Goal: Information Seeking & Learning: Find specific fact

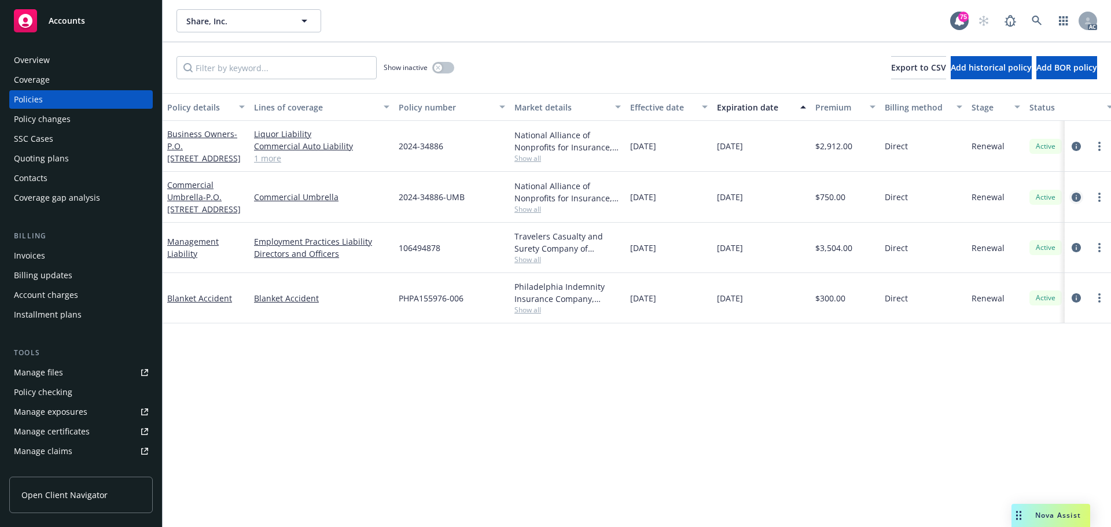
click at [1076, 196] on icon "circleInformation" at bounding box center [1075, 197] width 9 height 9
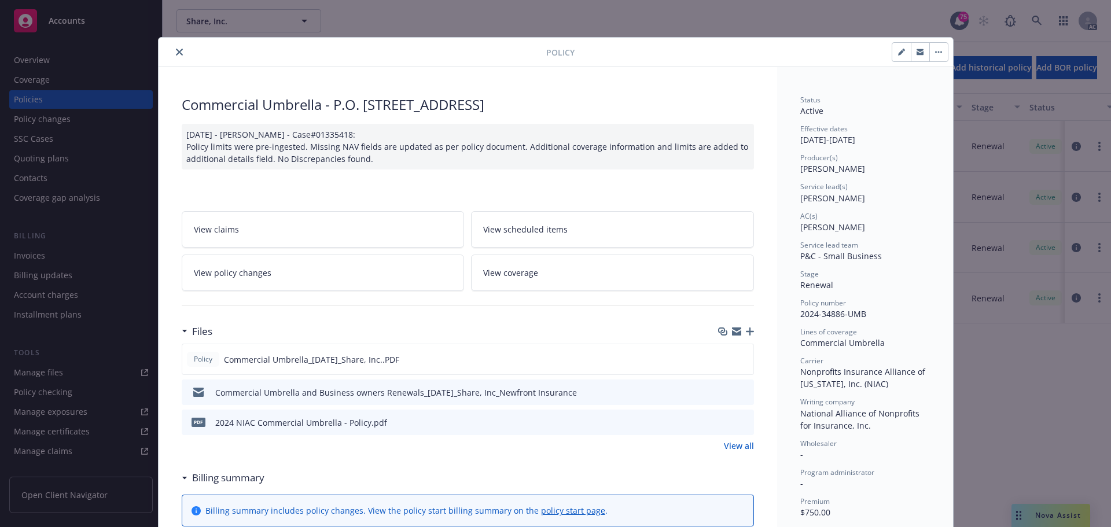
click at [167, 56] on div at bounding box center [354, 52] width 383 height 14
click at [176, 54] on icon "close" at bounding box center [179, 52] width 7 height 7
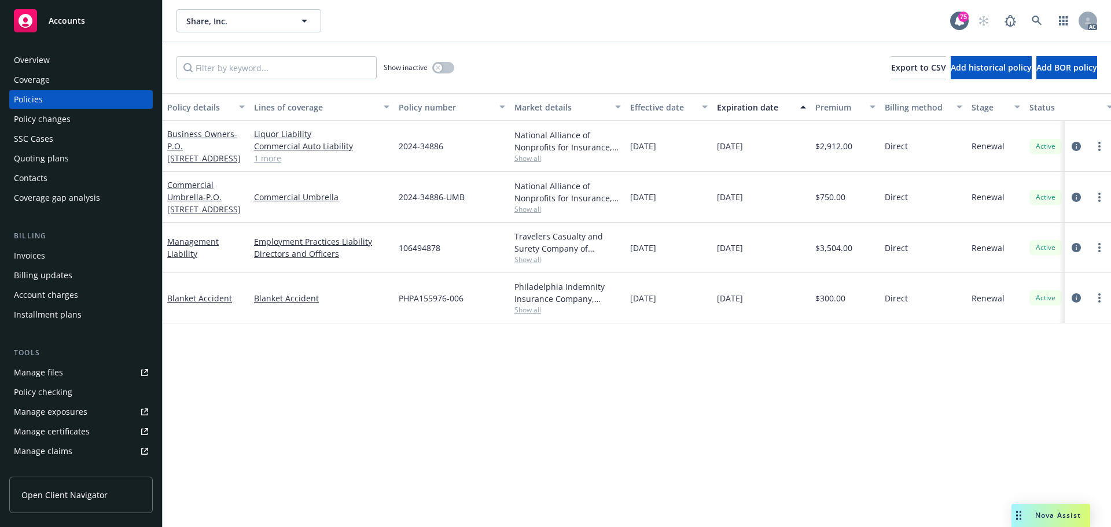
click at [532, 158] on span "Show all" at bounding box center [567, 158] width 106 height 10
click at [547, 446] on div "Policy details Lines of coverage Policy number Market details Effective date Ex…" at bounding box center [637, 310] width 948 height 434
click at [1078, 142] on icon "circleInformation" at bounding box center [1075, 146] width 9 height 9
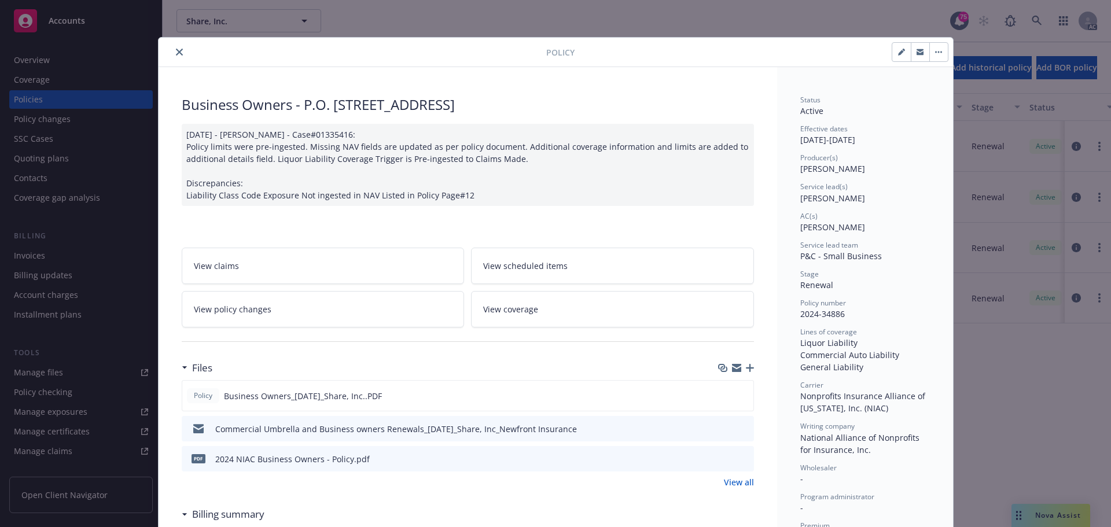
click at [172, 49] on button "close" at bounding box center [179, 52] width 14 height 14
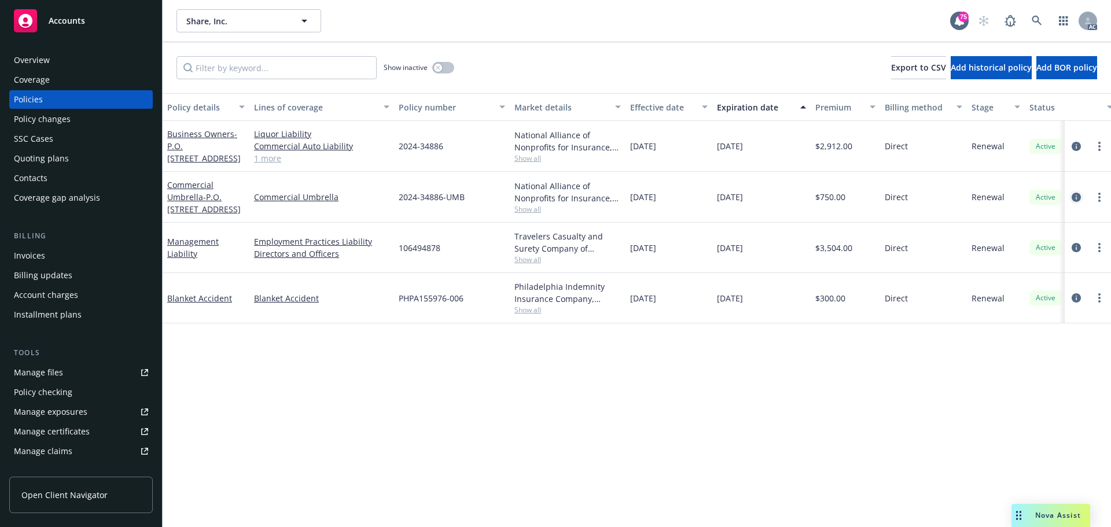
click at [1075, 198] on icon "circleInformation" at bounding box center [1075, 197] width 9 height 9
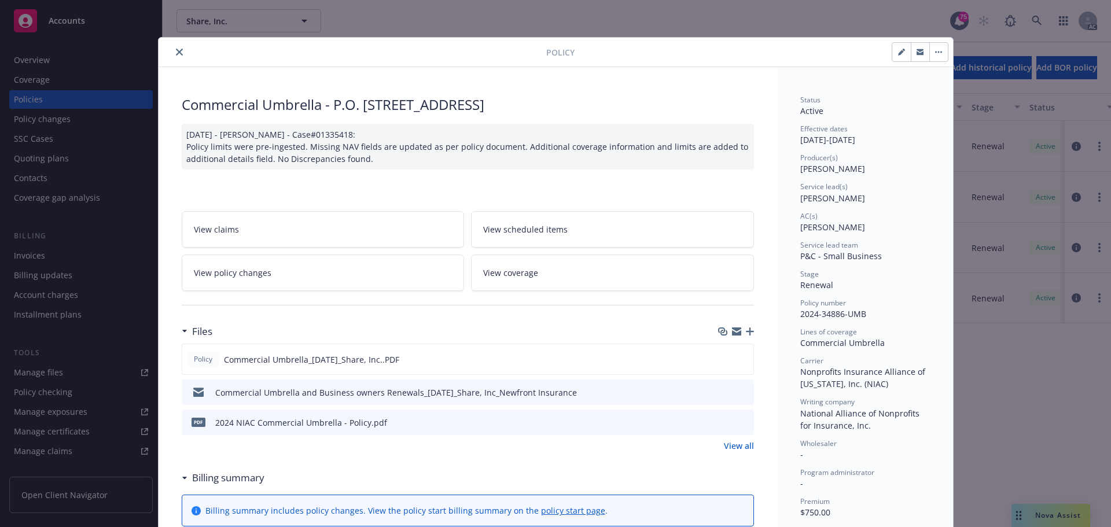
scroll to position [35, 0]
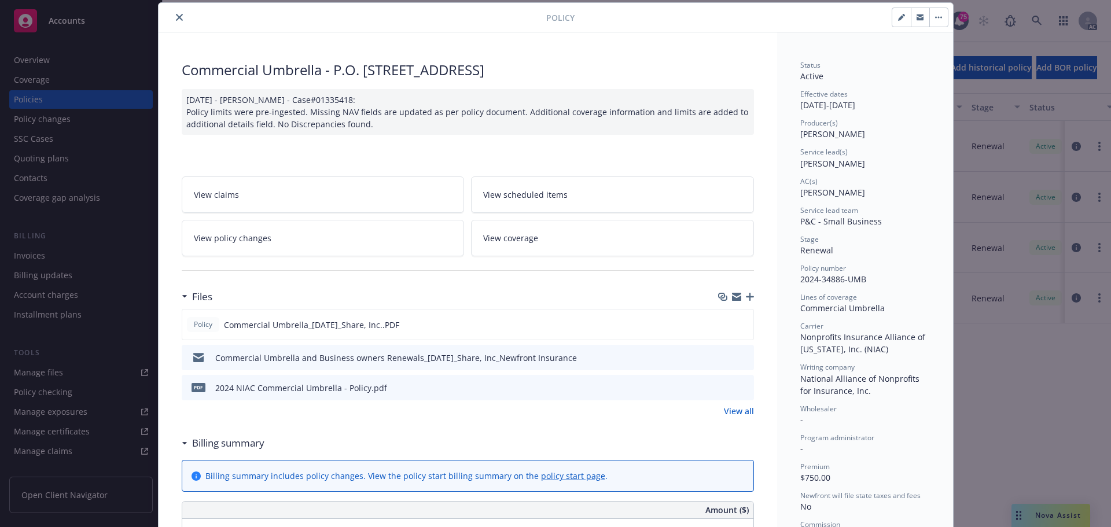
click at [176, 20] on icon "close" at bounding box center [179, 17] width 7 height 7
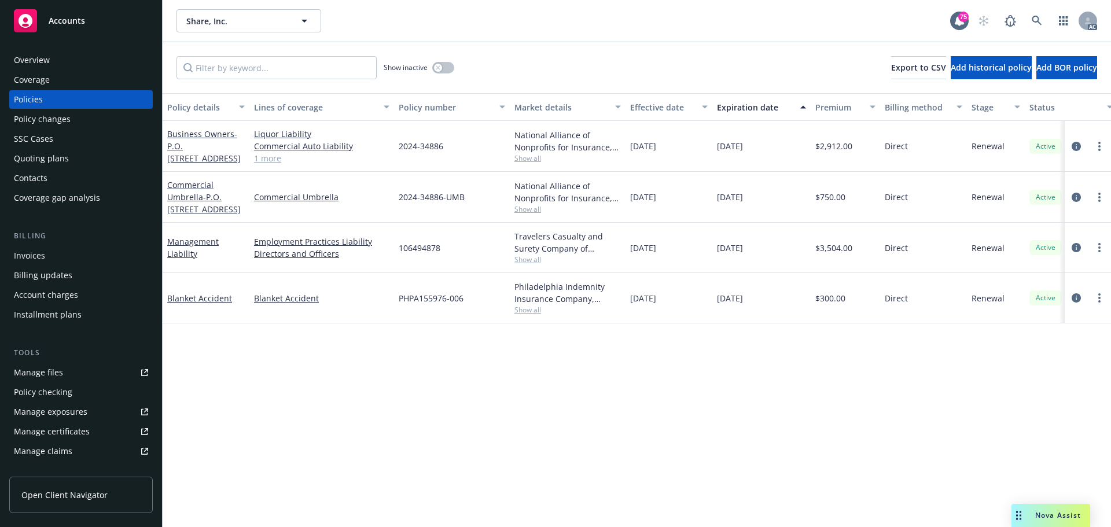
click at [270, 157] on link "1 more" at bounding box center [321, 158] width 135 height 12
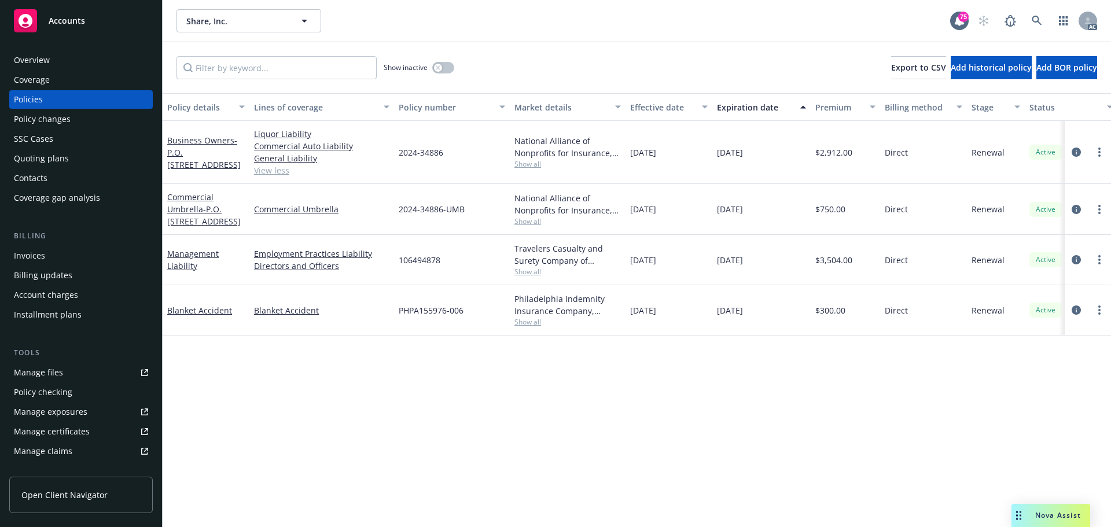
click at [701, 415] on div "Policy details Lines of coverage Policy number Market details Effective date Ex…" at bounding box center [637, 310] width 948 height 434
click at [1079, 151] on icon "circleInformation" at bounding box center [1075, 151] width 9 height 9
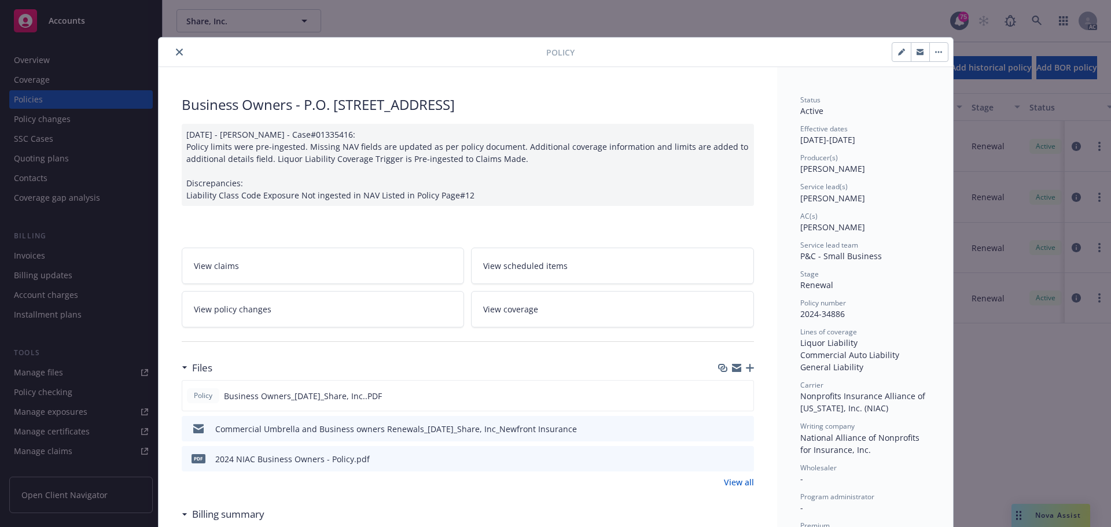
scroll to position [35, 0]
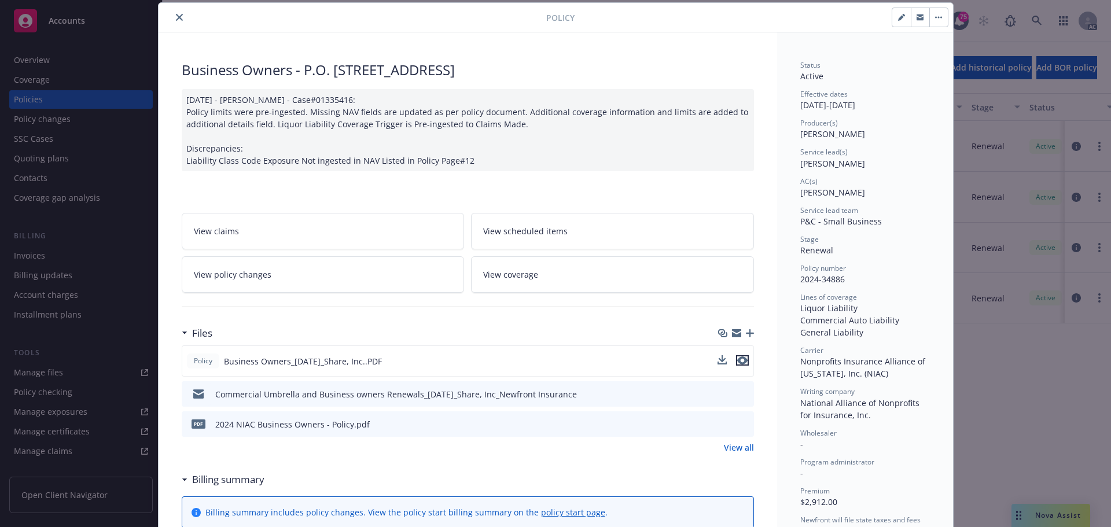
click at [739, 360] on icon "preview file" at bounding box center [742, 360] width 10 height 8
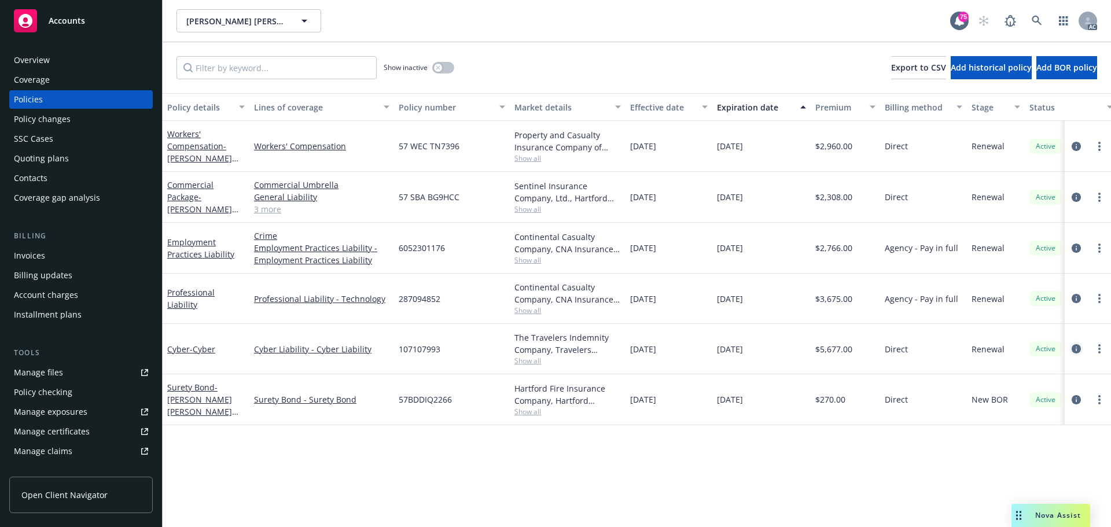
click at [1078, 348] on icon "circleInformation" at bounding box center [1075, 348] width 9 height 9
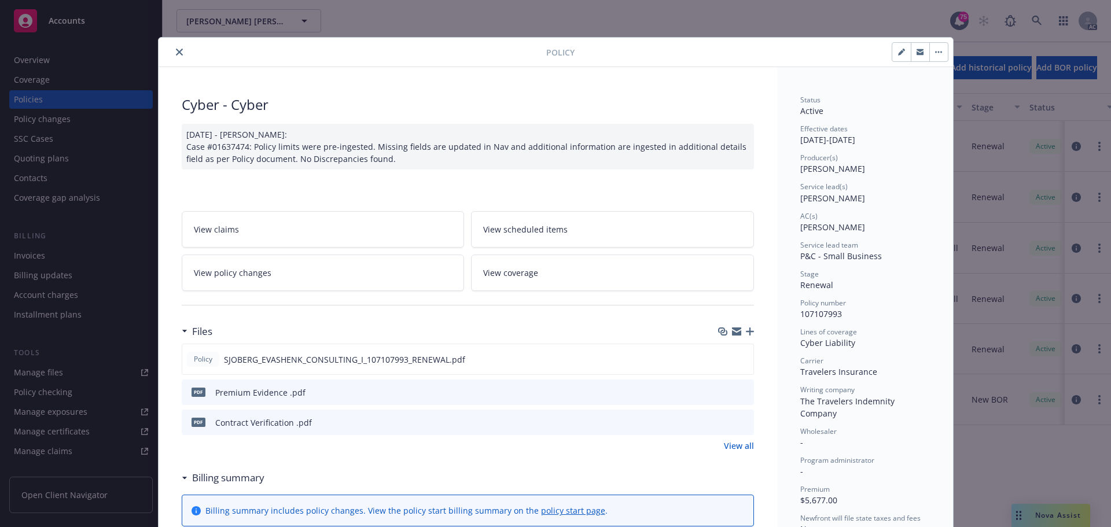
click at [172, 52] on button "close" at bounding box center [179, 52] width 14 height 14
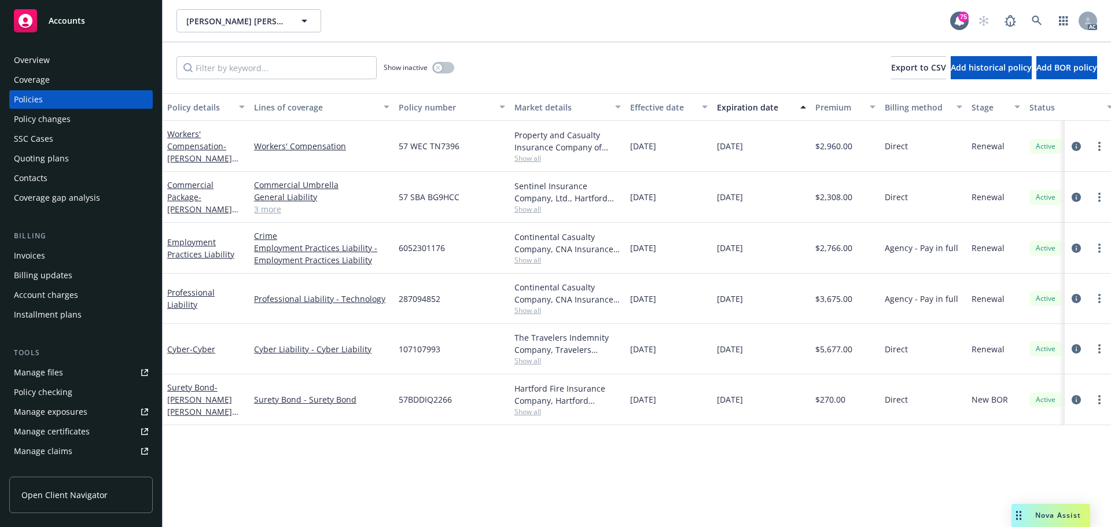
click at [1069, 515] on span "Nova Assist" at bounding box center [1058, 515] width 46 height 10
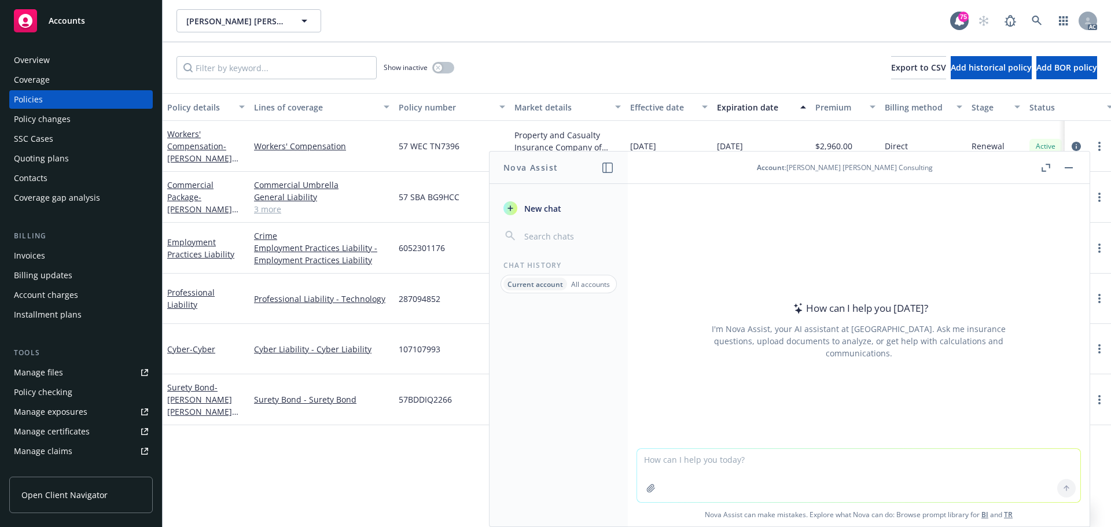
click at [707, 466] on textarea at bounding box center [858, 475] width 443 height 53
paste textarea "PROT CL"
type textarea "what is PROT CL in Acord 140"
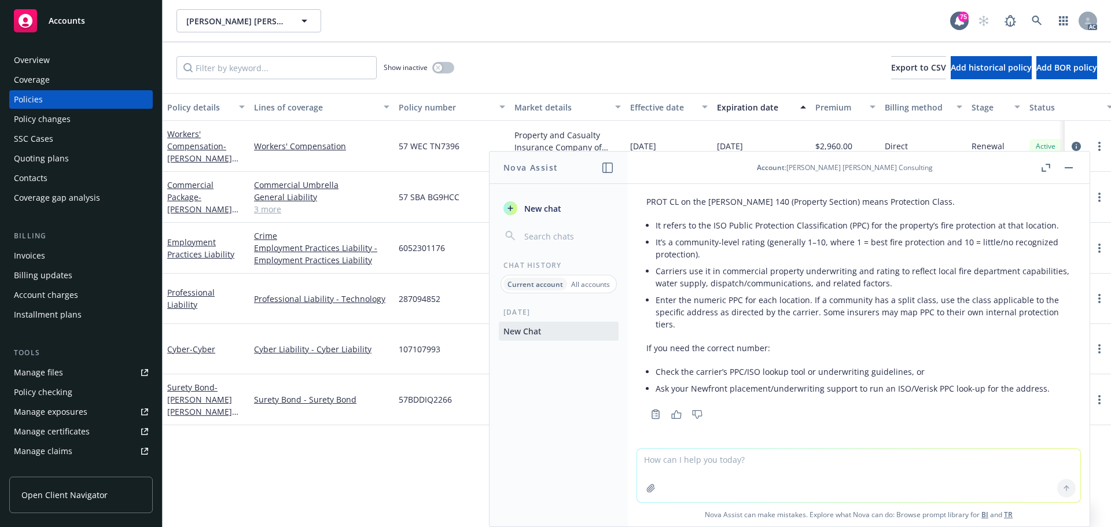
scroll to position [39, 0]
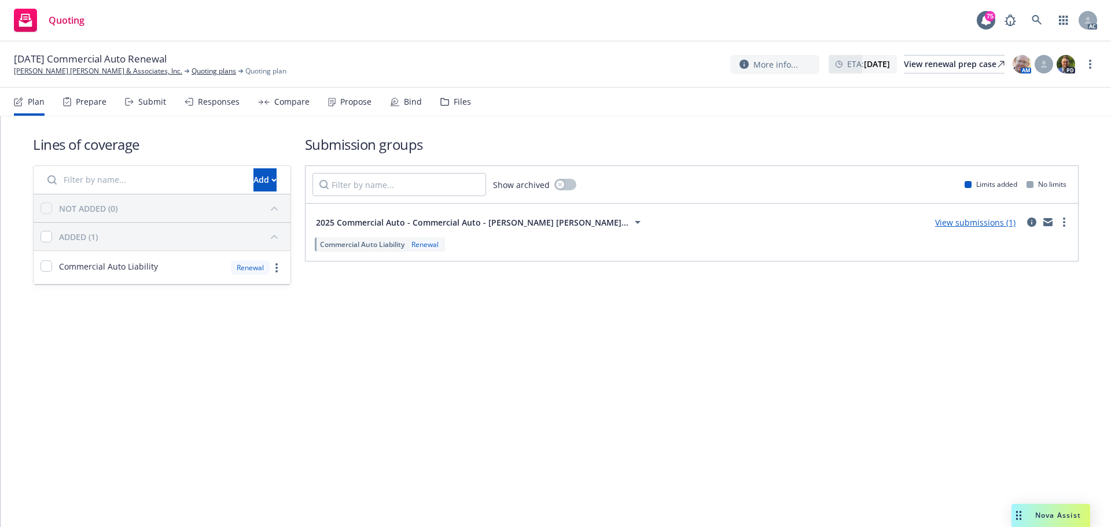
click at [149, 106] on div "Submit" at bounding box center [152, 101] width 28 height 9
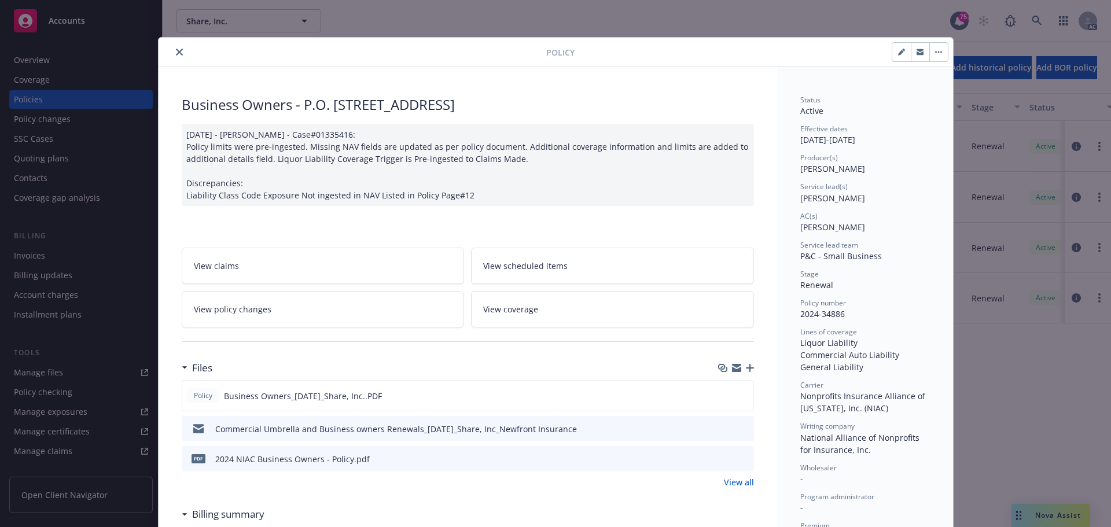
scroll to position [35, 0]
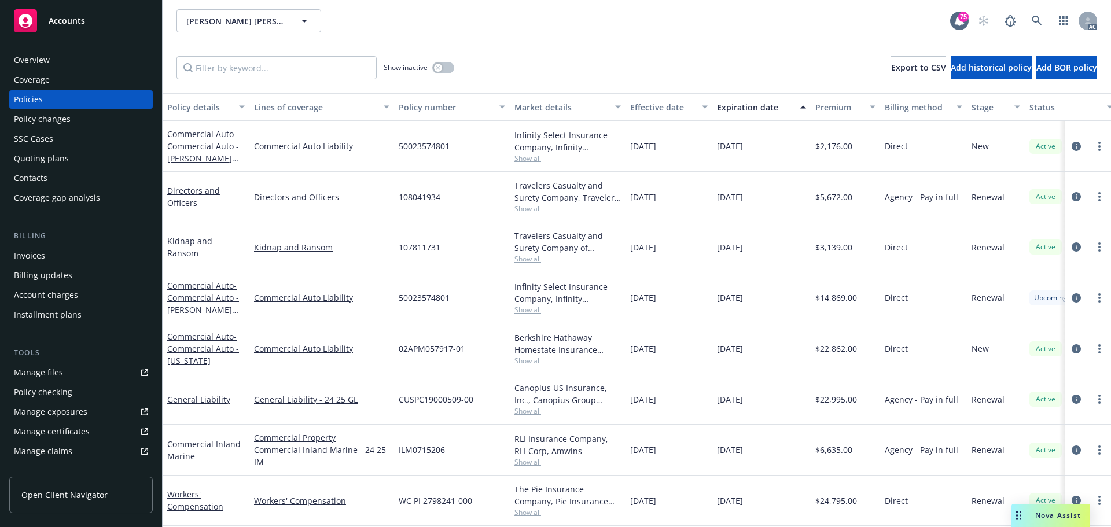
click at [56, 117] on div "Policy changes" at bounding box center [42, 119] width 57 height 19
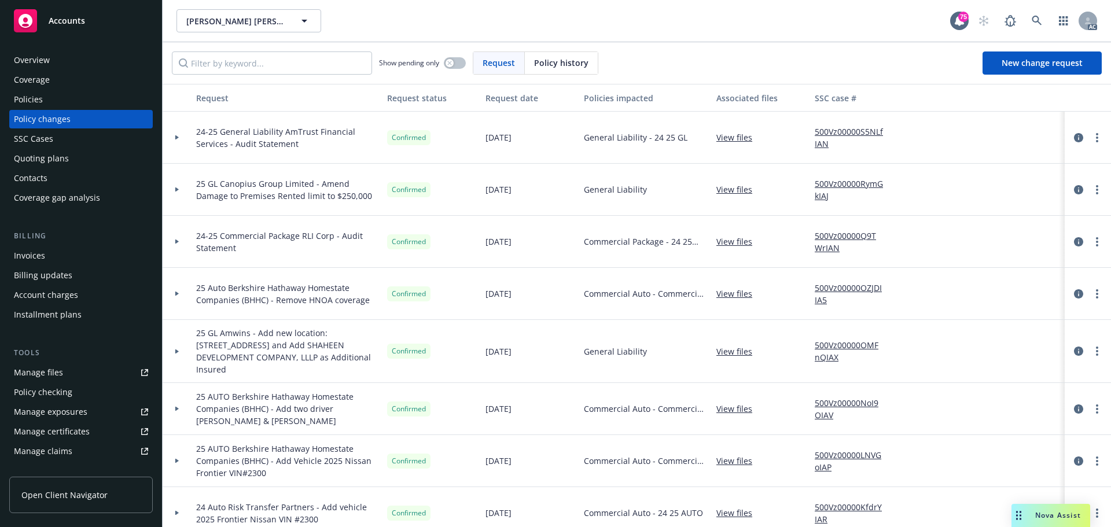
click at [176, 295] on icon at bounding box center [176, 294] width 3 height 5
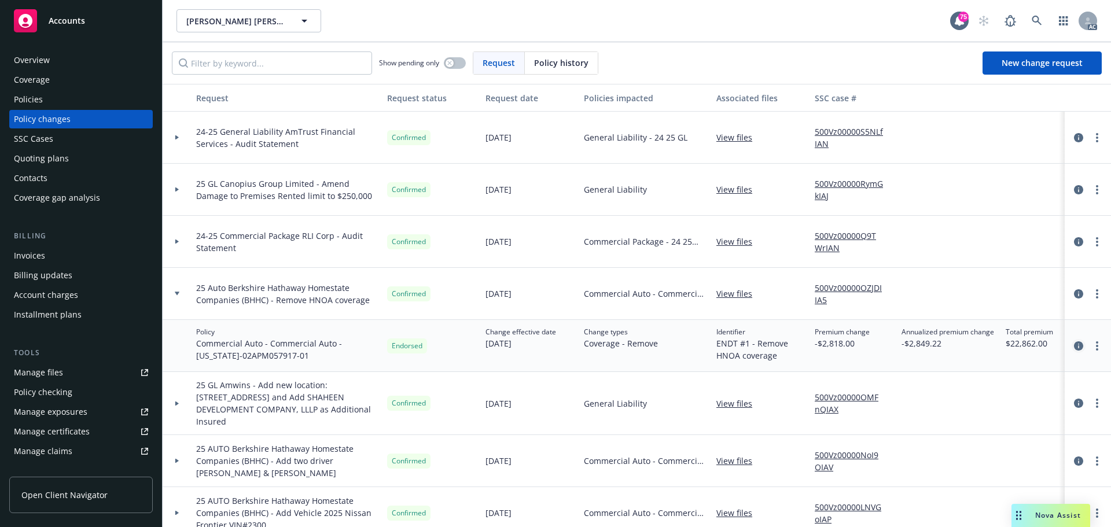
click at [1074, 346] on icon "circleInformation" at bounding box center [1078, 345] width 9 height 9
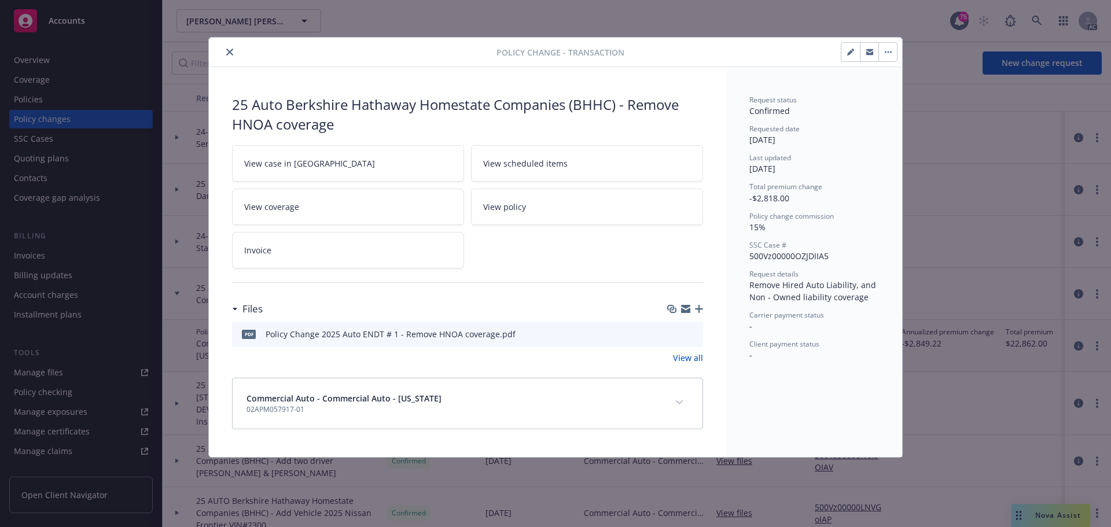
click at [695, 334] on icon "preview file" at bounding box center [692, 333] width 10 height 8
click at [228, 51] on icon "close" at bounding box center [229, 52] width 7 height 7
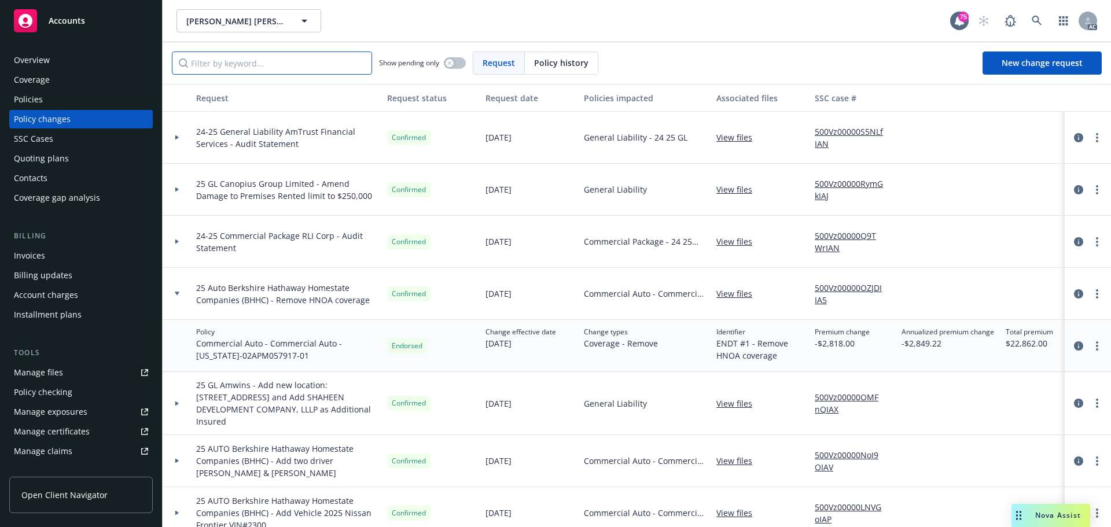
click at [228, 51] on div "Show pending only Request Policy history New change request" at bounding box center [637, 63] width 948 height 42
click at [179, 293] on icon at bounding box center [177, 294] width 5 height 4
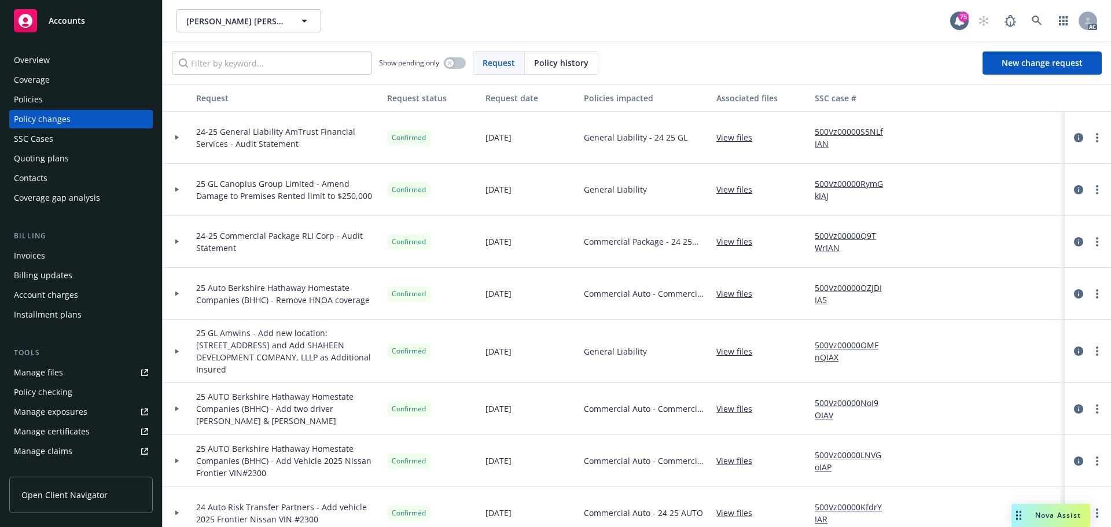
click at [182, 406] on div at bounding box center [177, 409] width 29 height 52
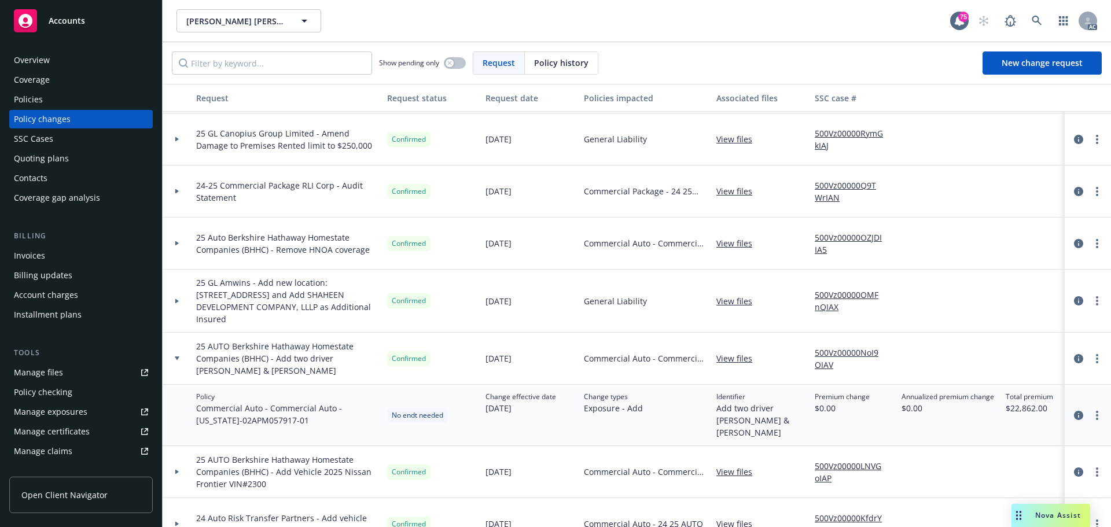
scroll to position [58, 0]
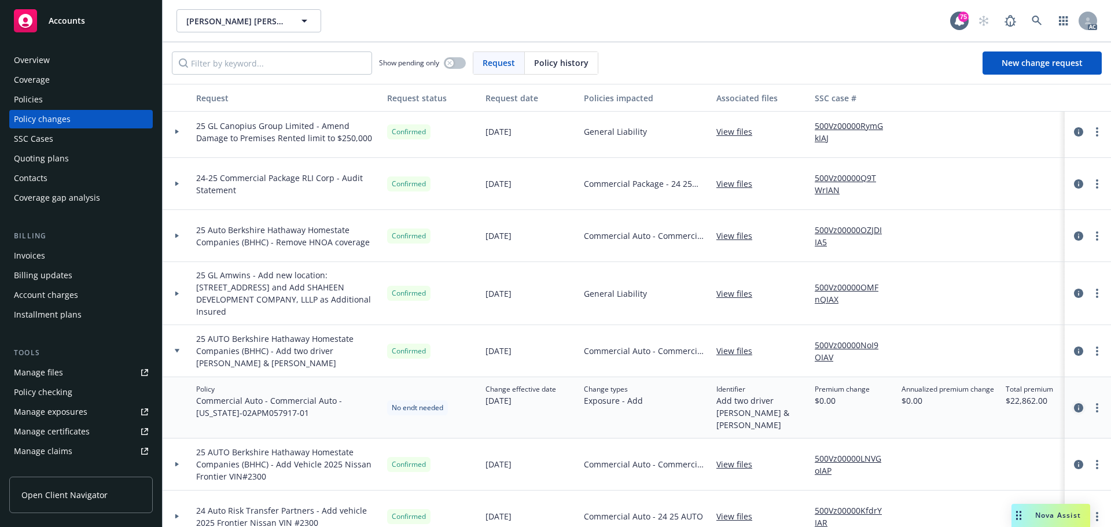
click at [1074, 412] on icon "circleInformation" at bounding box center [1078, 407] width 9 height 9
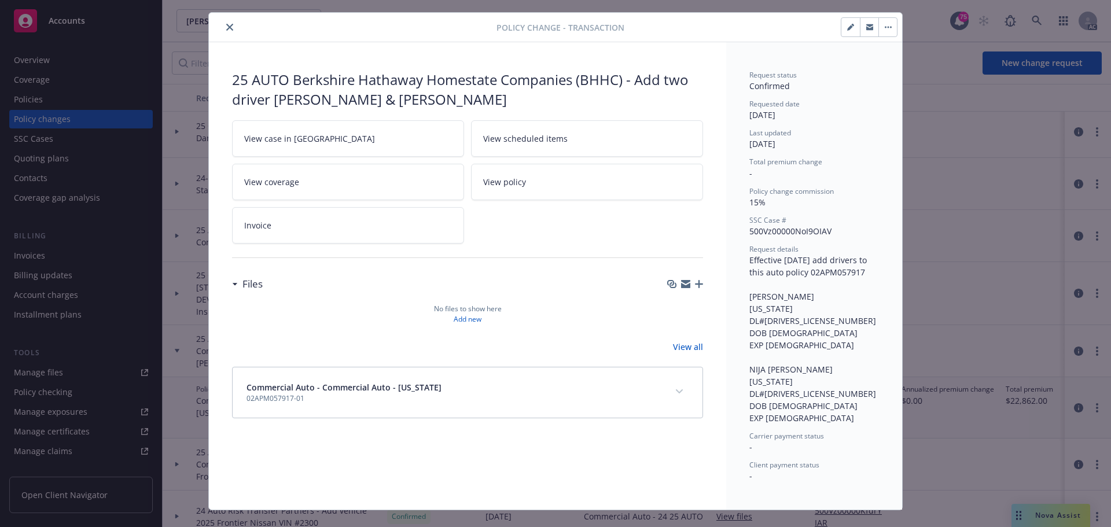
scroll to position [45, 0]
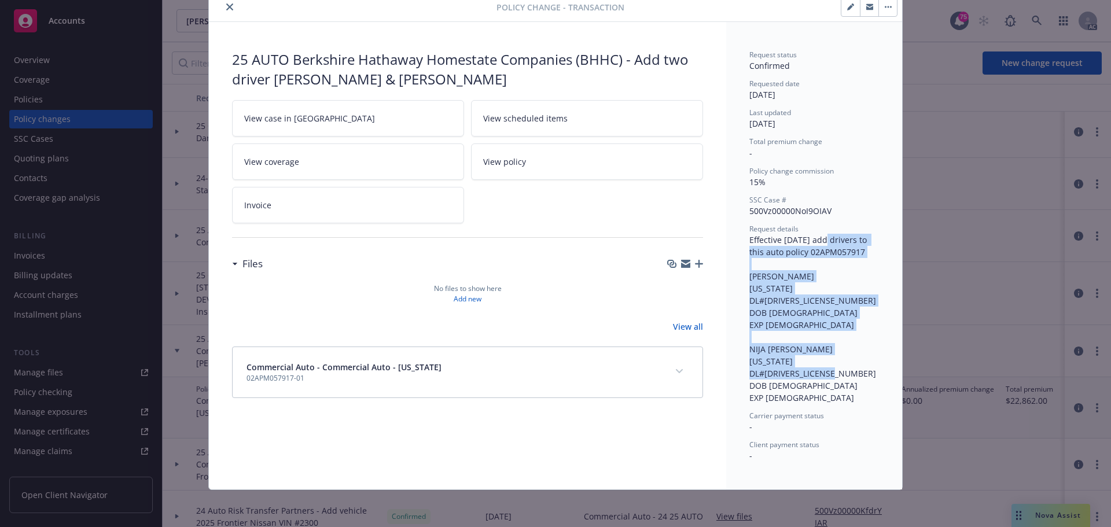
drag, startPoint x: 818, startPoint y: 239, endPoint x: 825, endPoint y: 398, distance: 158.7
click at [825, 398] on div "Request details Effective [DATE] add drivers to this auto policy 02APM057917 [P…" at bounding box center [814, 314] width 130 height 180
copy span "add drivers to this auto policy 02APM057917 [PERSON_NAME] [US_STATE] DL#[DRIVER…"
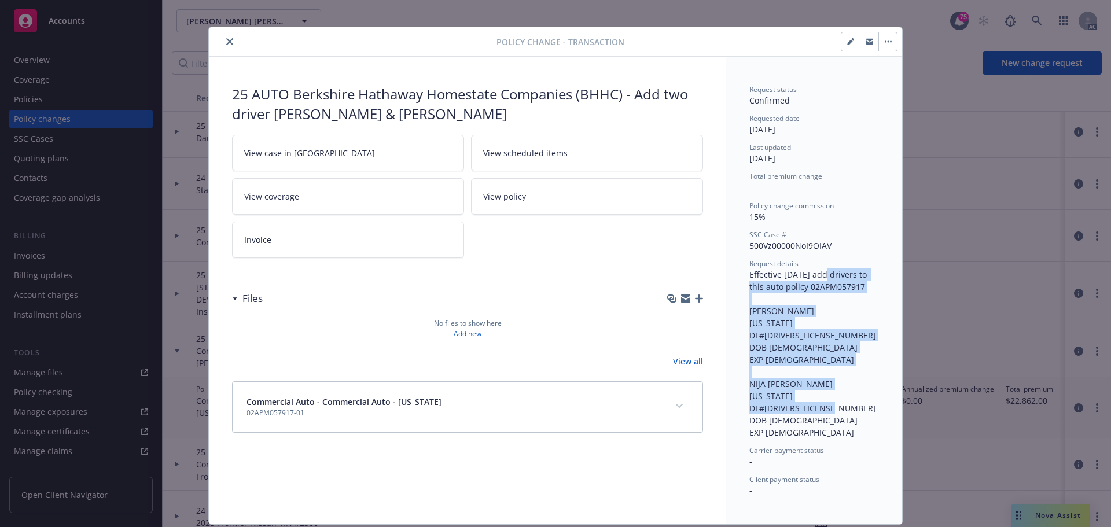
scroll to position [0, 0]
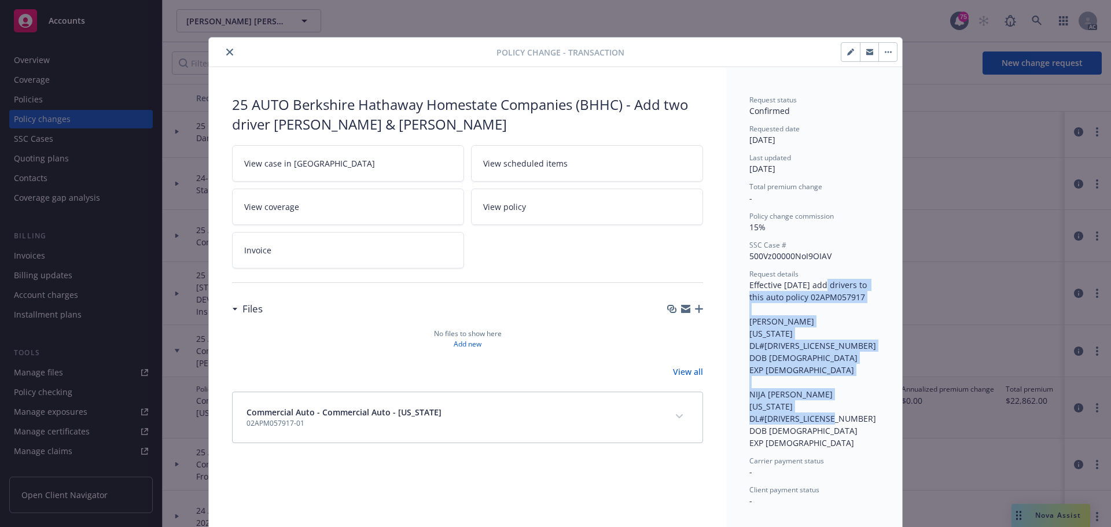
click at [227, 49] on icon "close" at bounding box center [229, 52] width 7 height 7
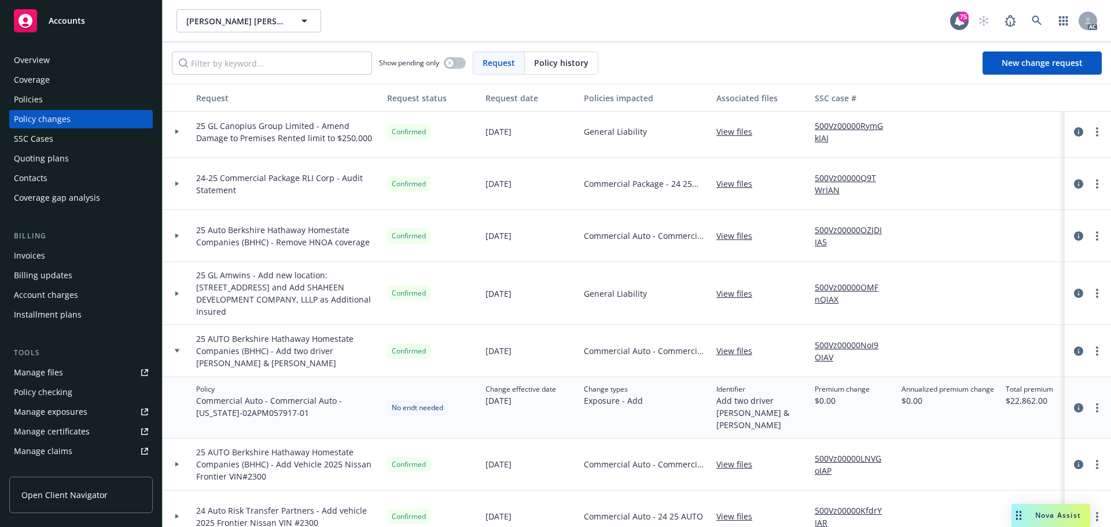
click at [181, 352] on div at bounding box center [177, 351] width 20 height 4
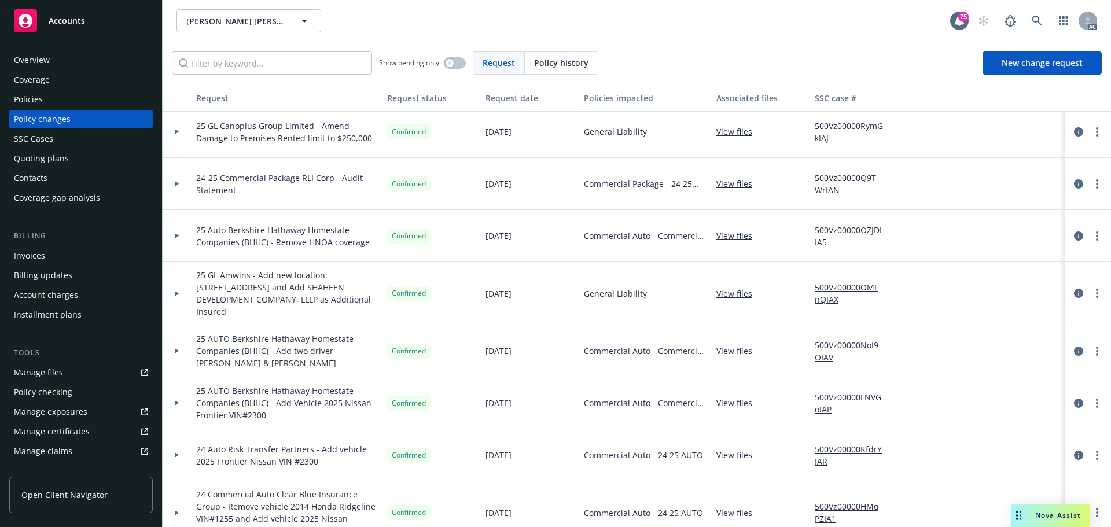
click at [178, 403] on icon at bounding box center [176, 403] width 3 height 5
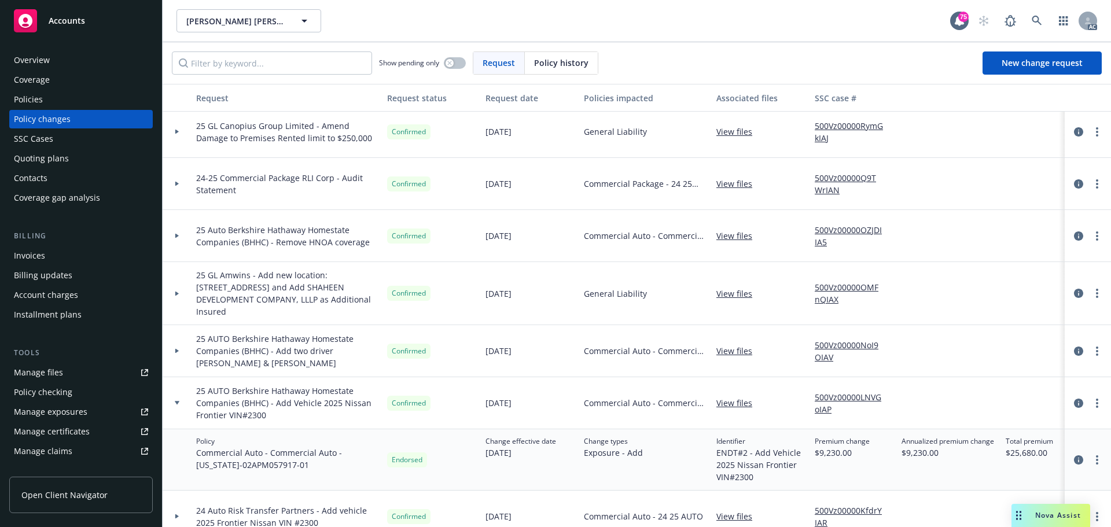
scroll to position [116, 0]
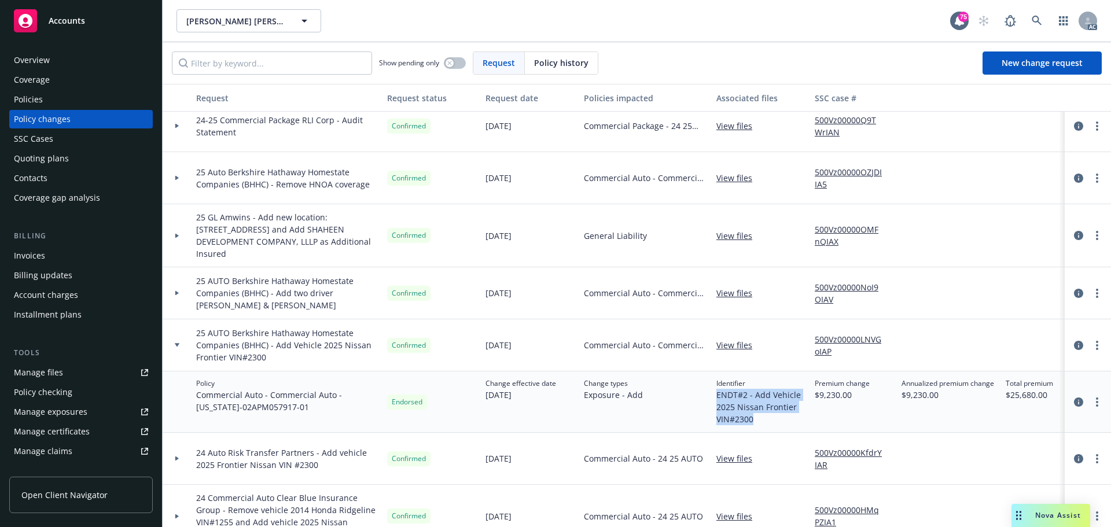
drag, startPoint x: 765, startPoint y: 419, endPoint x: 716, endPoint y: 395, distance: 54.6
click at [716, 395] on span "ENDT#2 - Add Vehicle 2025 Nissan Frontier VIN#2300" at bounding box center [760, 407] width 89 height 36
copy span "ENDT#2 - Add Vehicle 2025 Nissan Frontier VIN#2300"
click at [1074, 400] on icon "circleInformation" at bounding box center [1078, 401] width 9 height 9
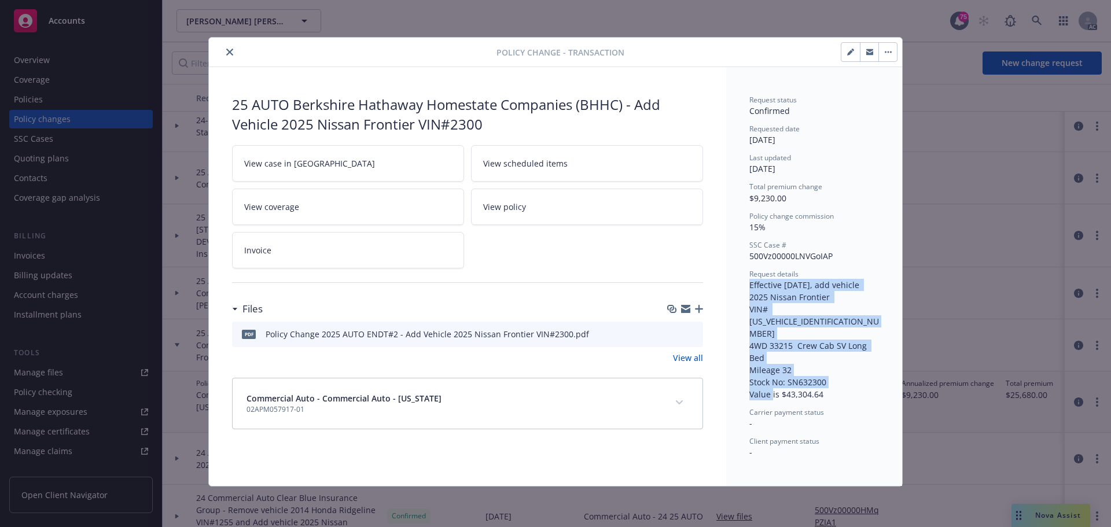
drag, startPoint x: 828, startPoint y: 368, endPoint x: 733, endPoint y: 288, distance: 124.8
click at [733, 288] on div "Request status Confirmed Requested date [DATE] Last updated [DATE] Total premiu…" at bounding box center [814, 276] width 176 height 419
copy span "Effective [DATE], add vehicle 2025 Nissan Frontier VIN# [US_VEHICLE_IDENTIFICAT…"
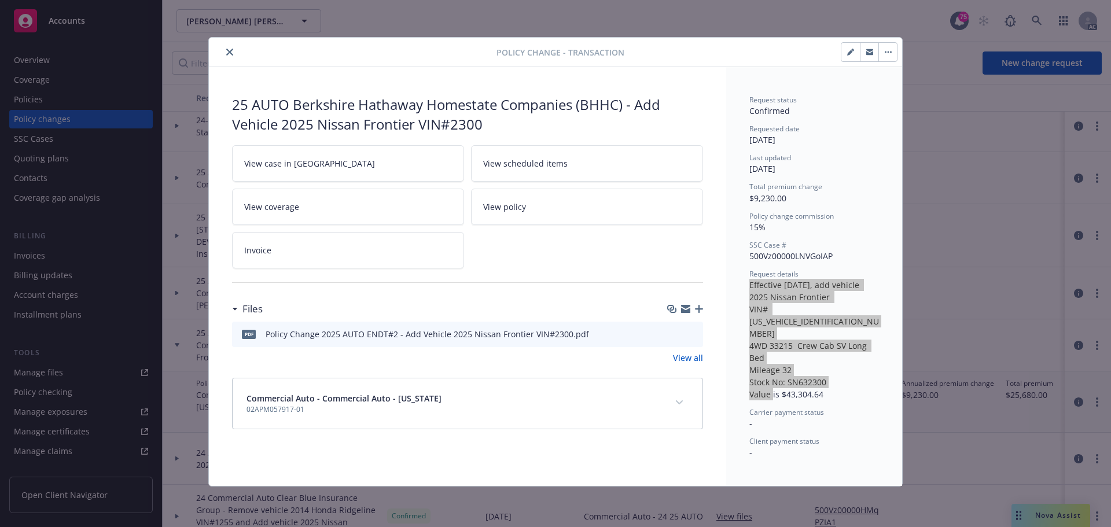
click at [232, 55] on icon "close" at bounding box center [229, 52] width 7 height 7
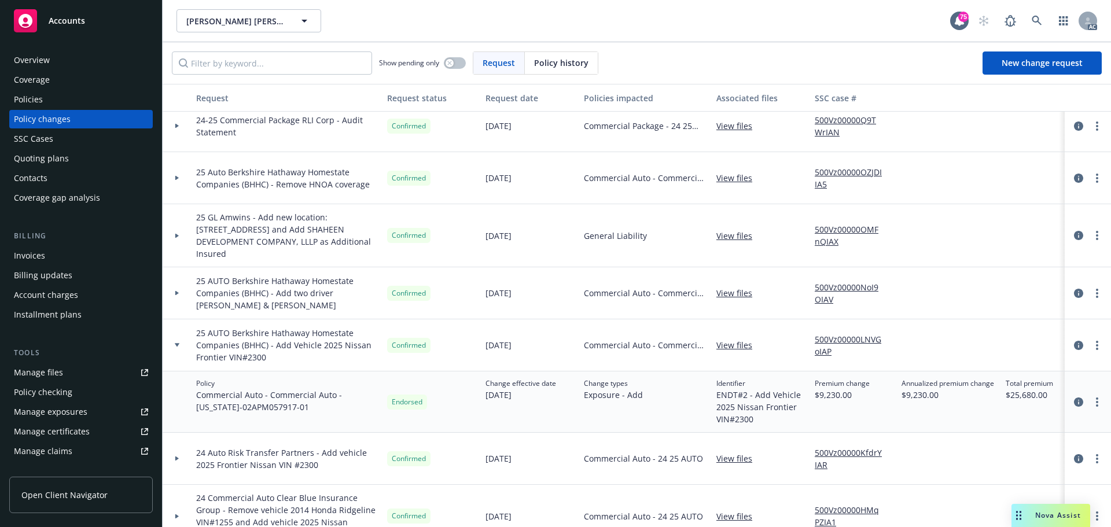
scroll to position [174, 0]
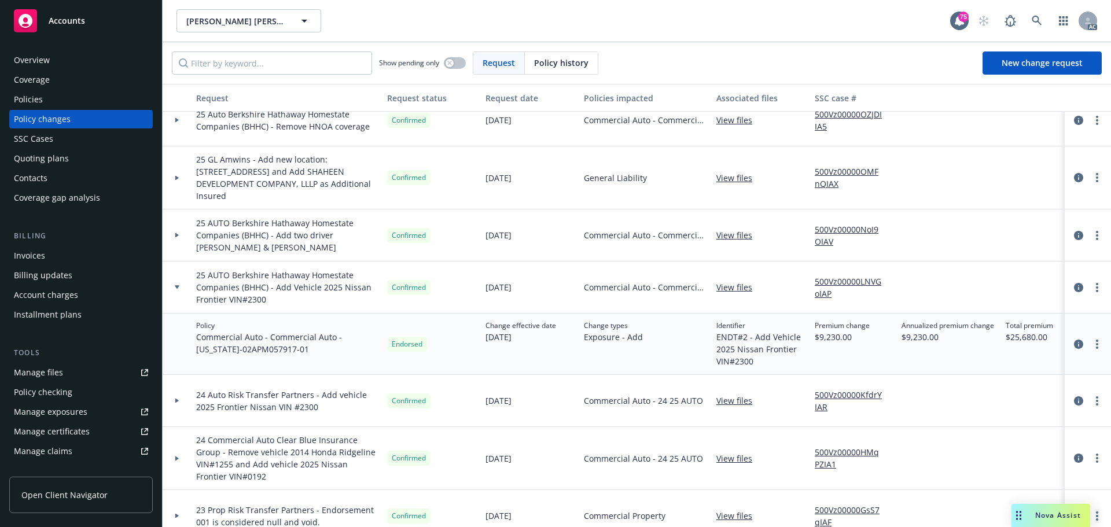
click at [175, 289] on div at bounding box center [177, 287] width 29 height 52
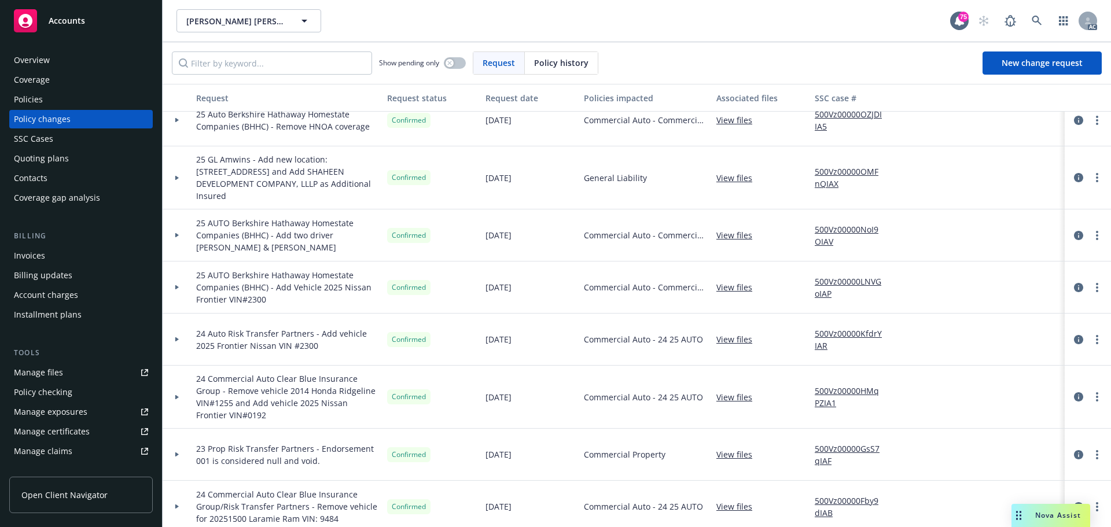
click at [179, 338] on div at bounding box center [177, 339] width 20 height 4
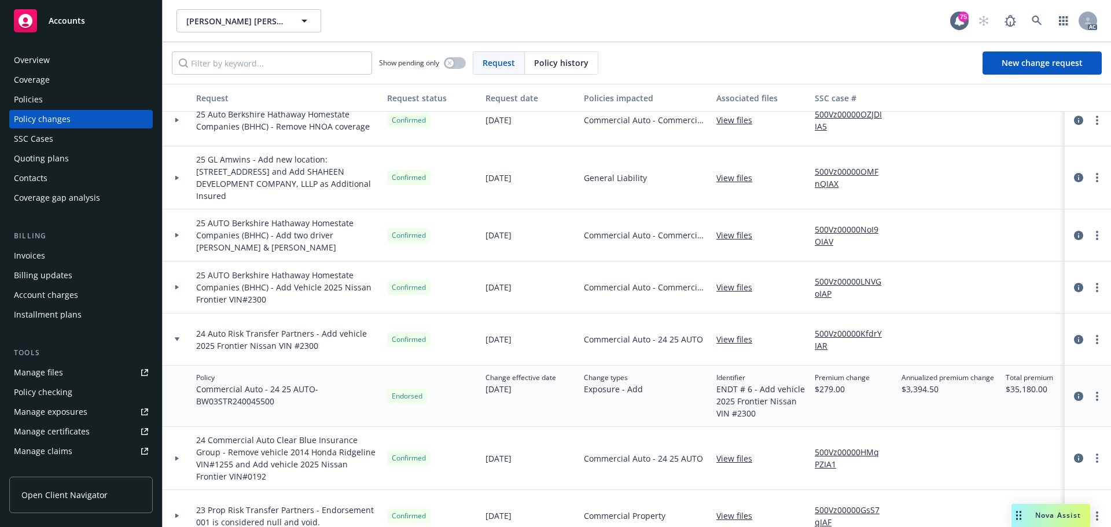
click at [179, 338] on div at bounding box center [177, 339] width 20 height 4
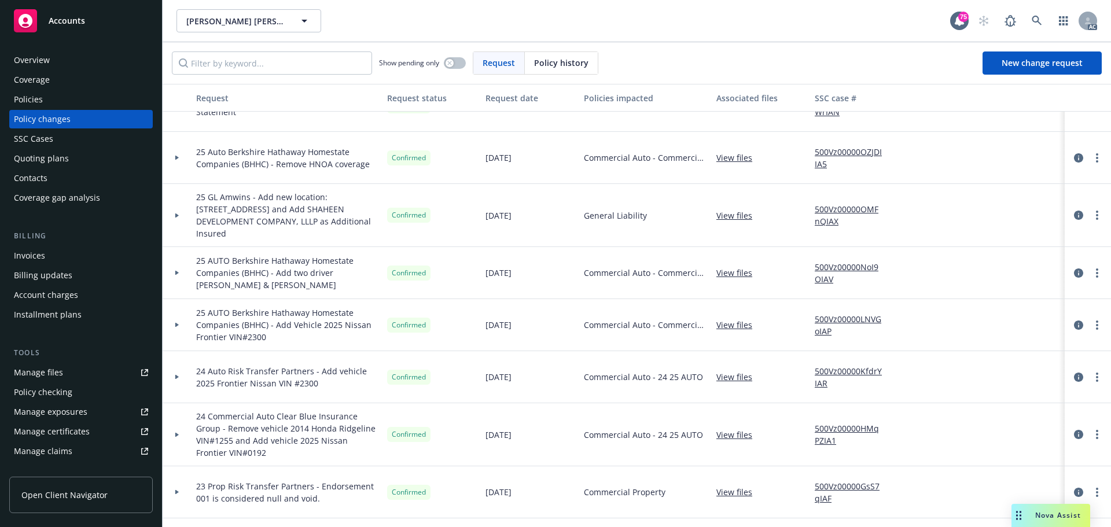
scroll to position [116, 0]
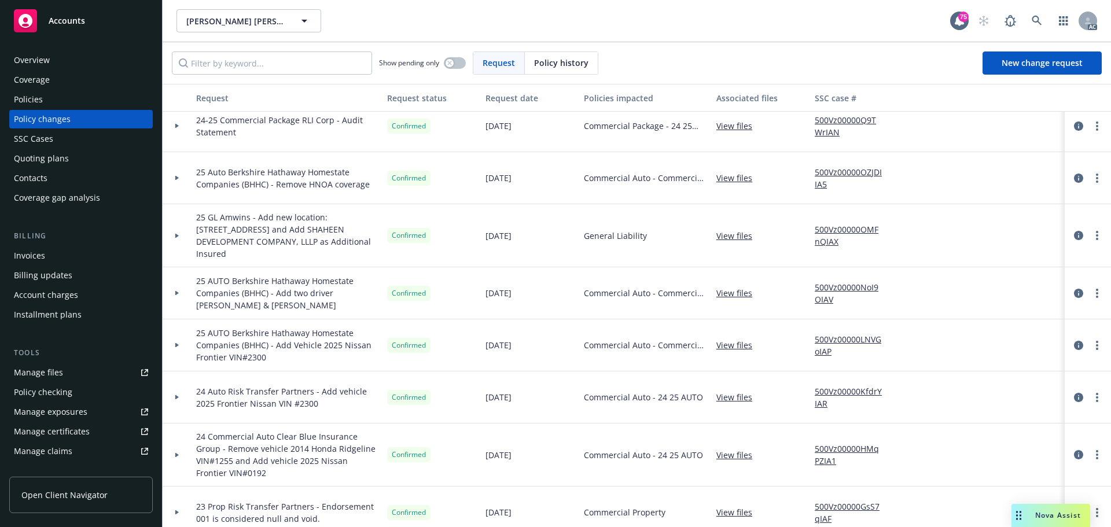
click at [40, 103] on div "Policies" at bounding box center [28, 99] width 29 height 19
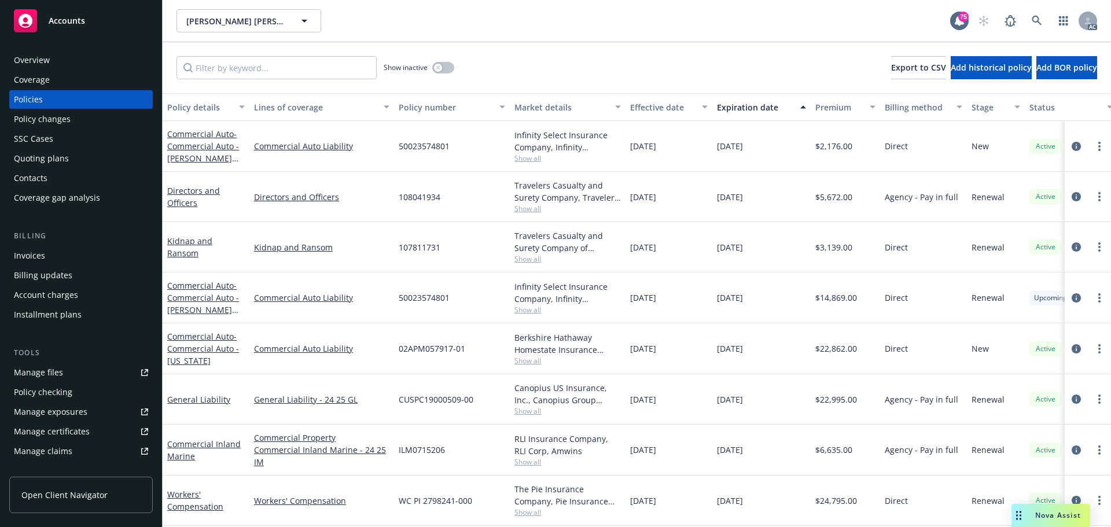
click at [43, 120] on div "Policy changes" at bounding box center [42, 119] width 57 height 19
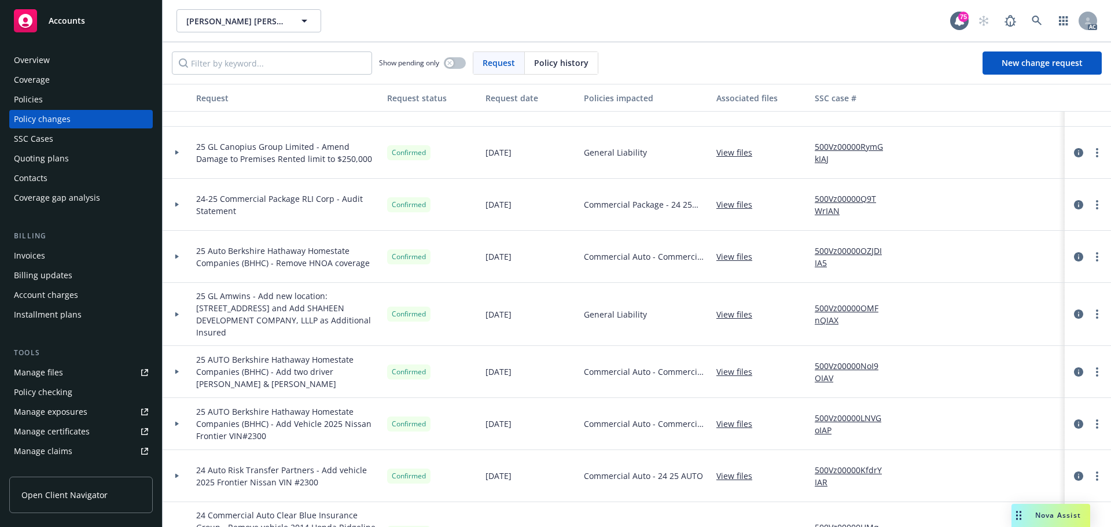
scroll to position [58, 0]
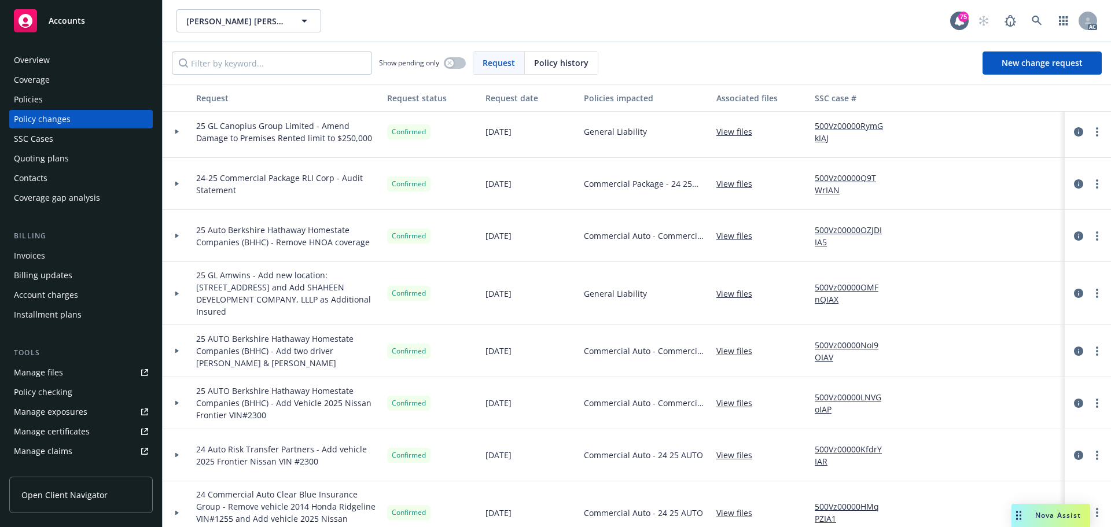
click at [175, 405] on div at bounding box center [177, 403] width 29 height 52
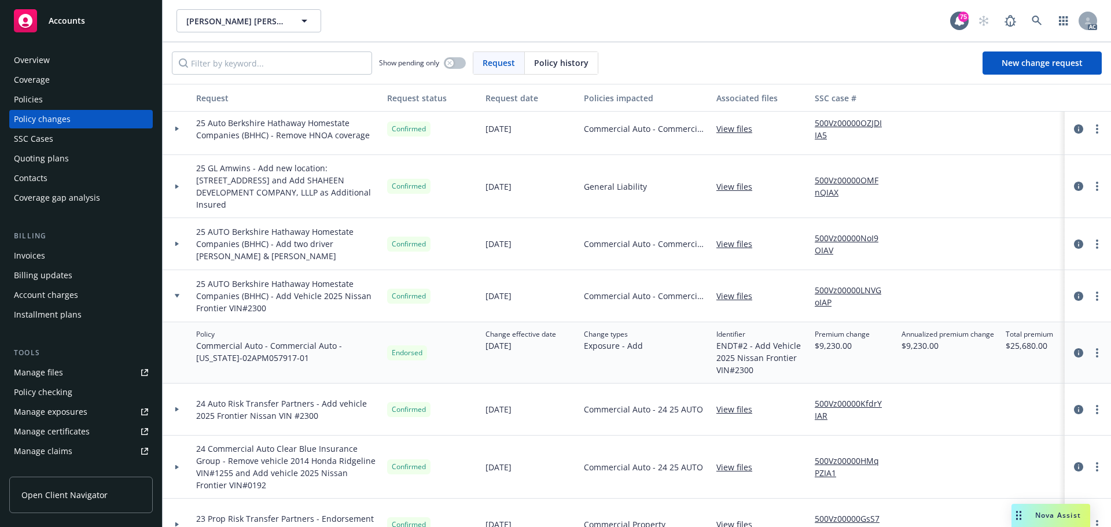
scroll to position [174, 0]
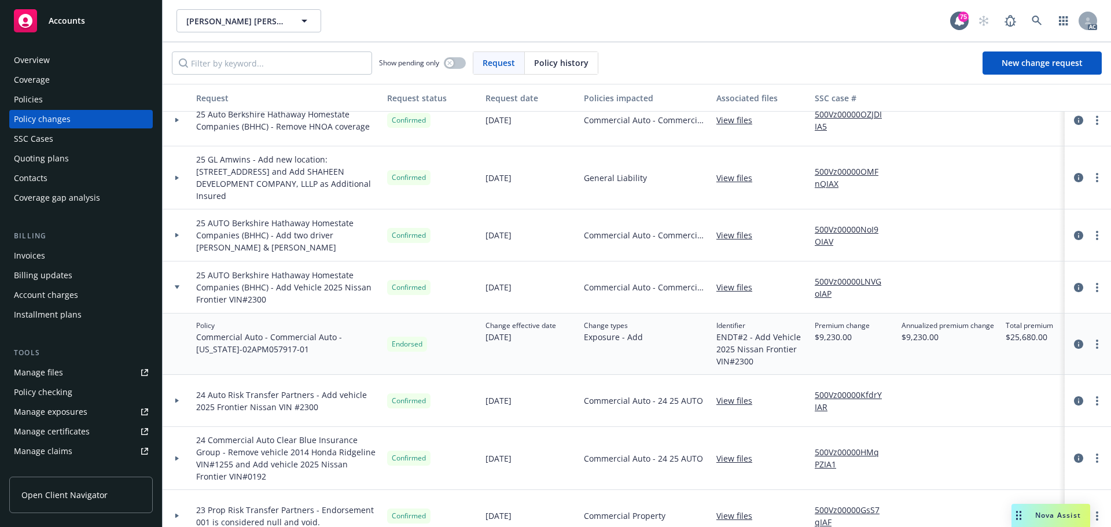
click at [176, 287] on icon at bounding box center [177, 287] width 5 height 4
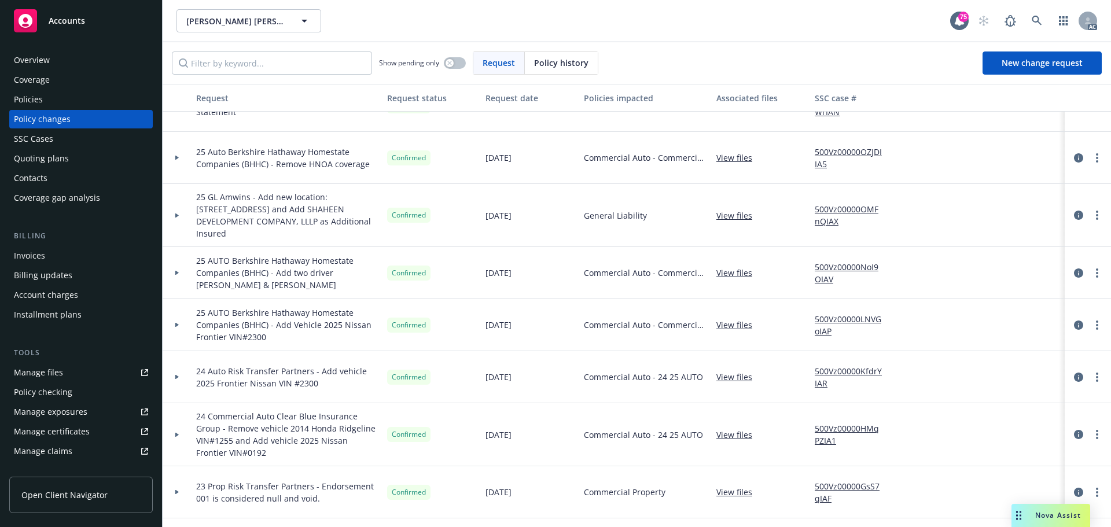
scroll to position [58, 0]
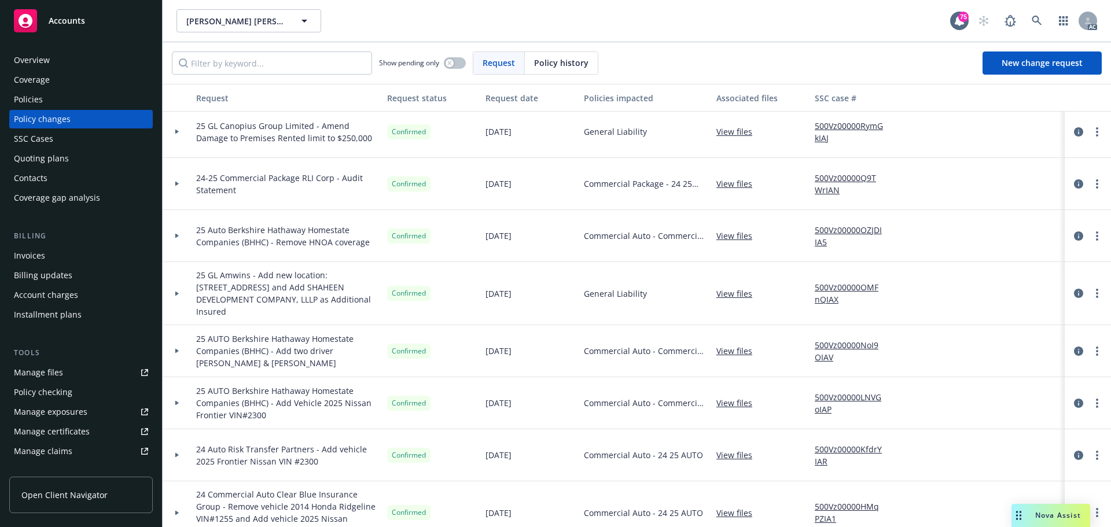
click at [45, 99] on div "Policies" at bounding box center [81, 99] width 134 height 19
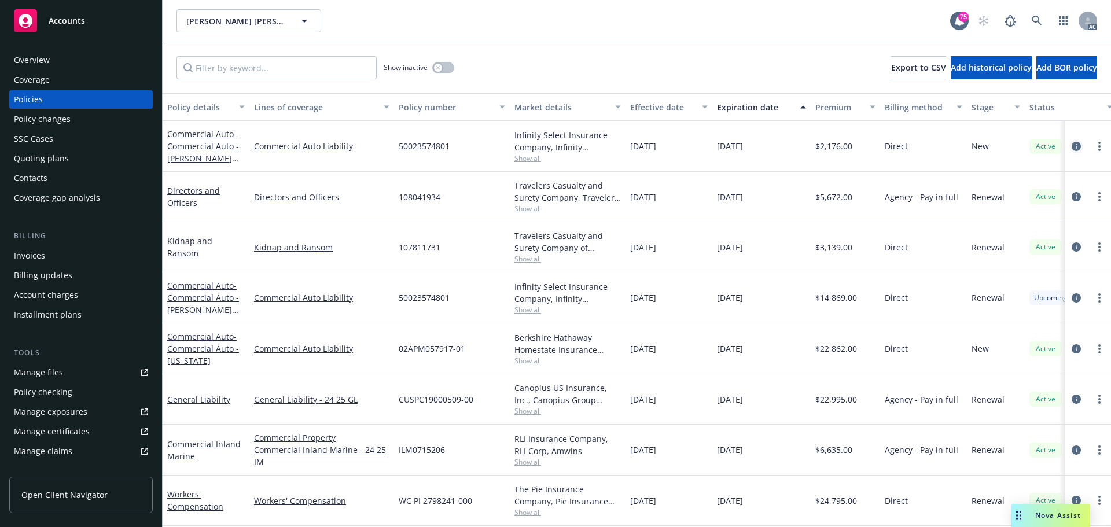
click at [1071, 147] on icon "circleInformation" at bounding box center [1075, 146] width 9 height 9
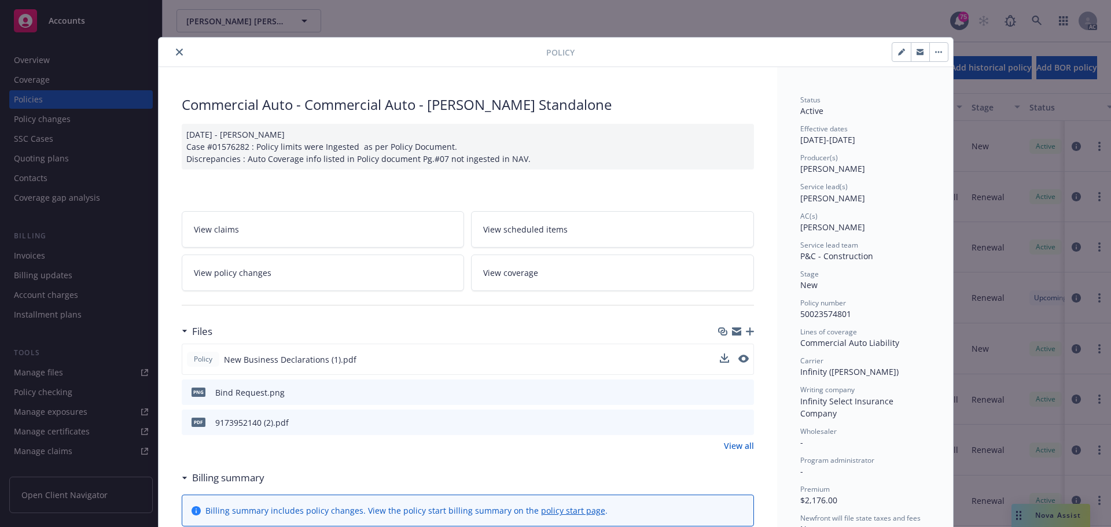
scroll to position [58, 0]
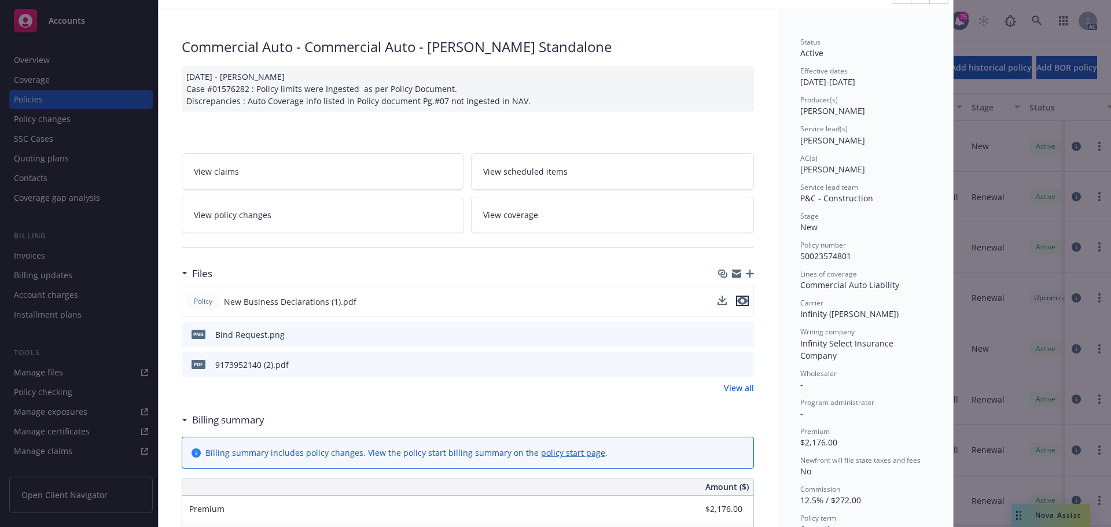
click at [739, 300] on icon "preview file" at bounding box center [742, 301] width 10 height 8
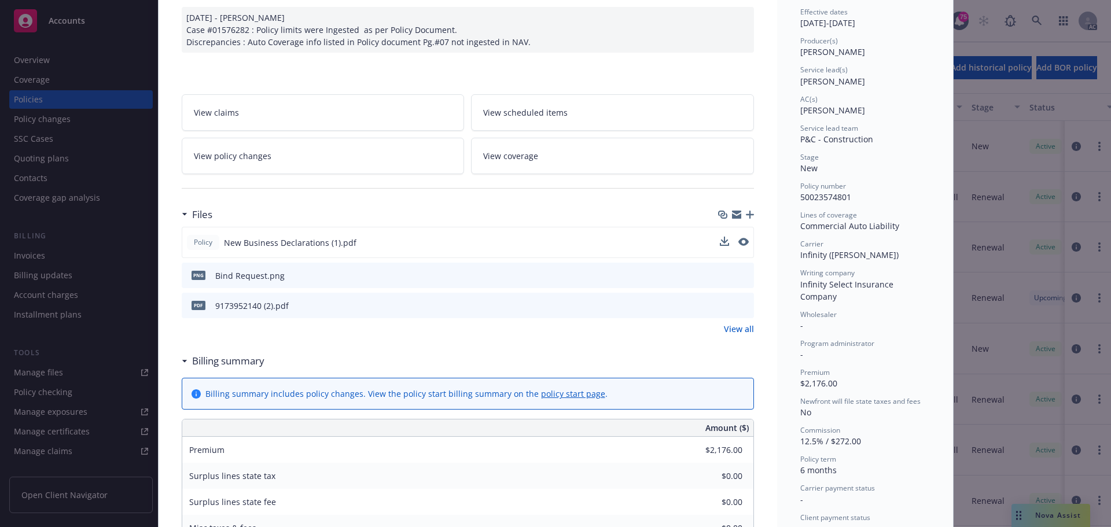
scroll to position [116, 0]
